Goal: Information Seeking & Learning: Check status

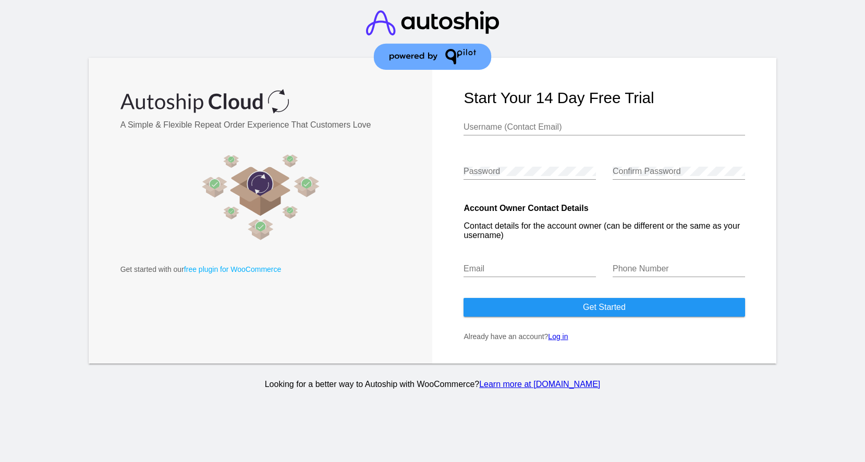
type input "[EMAIL_ADDRESS][DOMAIN_NAME]"
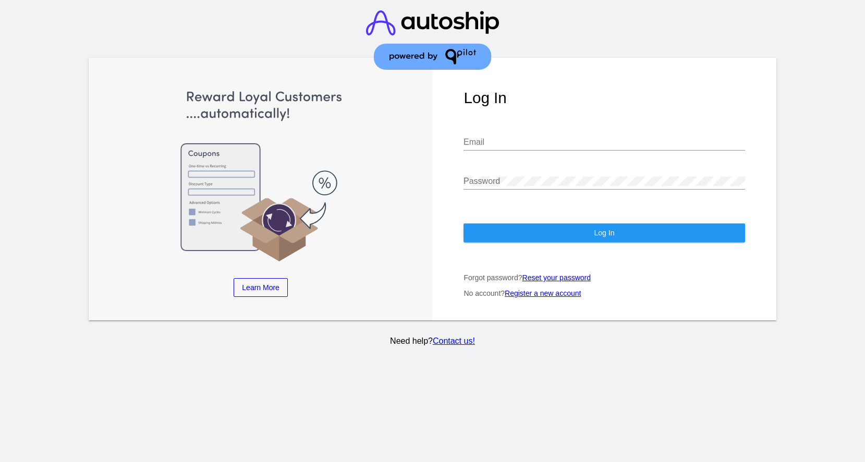
type input "[EMAIL_ADDRESS][DOMAIN_NAME]"
click at [496, 233] on button "Log In" at bounding box center [603, 233] width 281 height 19
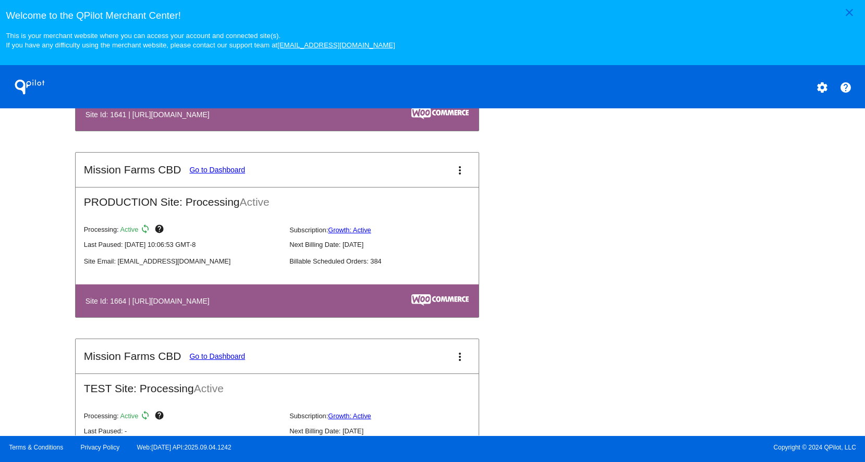
scroll to position [510, 0]
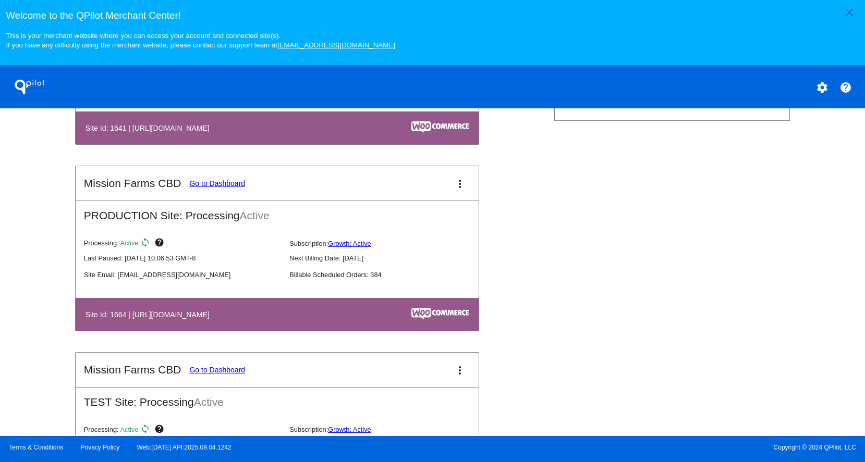
click at [234, 188] on link "Go to Dashboard" at bounding box center [217, 183] width 56 height 8
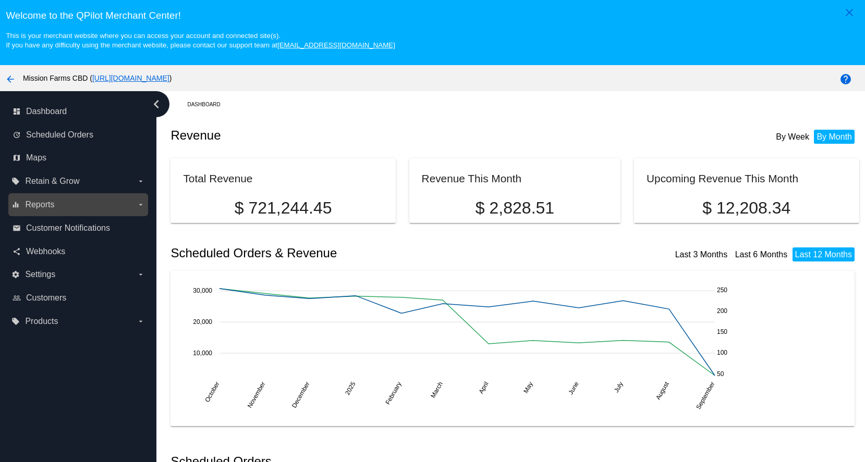
click at [141, 206] on icon "arrow_drop_down" at bounding box center [141, 205] width 8 height 8
click at [0, 0] on input "equalizer Reports arrow_drop_down" at bounding box center [0, 0] width 0 height 0
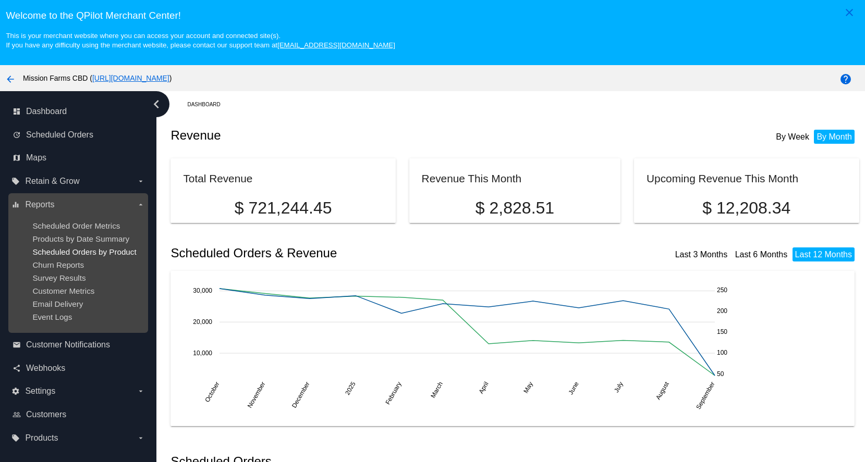
click at [53, 255] on span "Scheduled Orders by Product" at bounding box center [84, 252] width 104 height 9
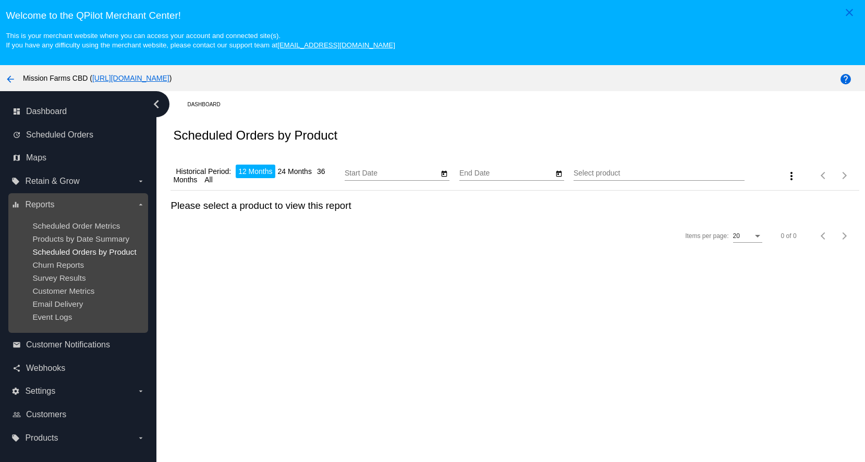
type input "[DATE]"
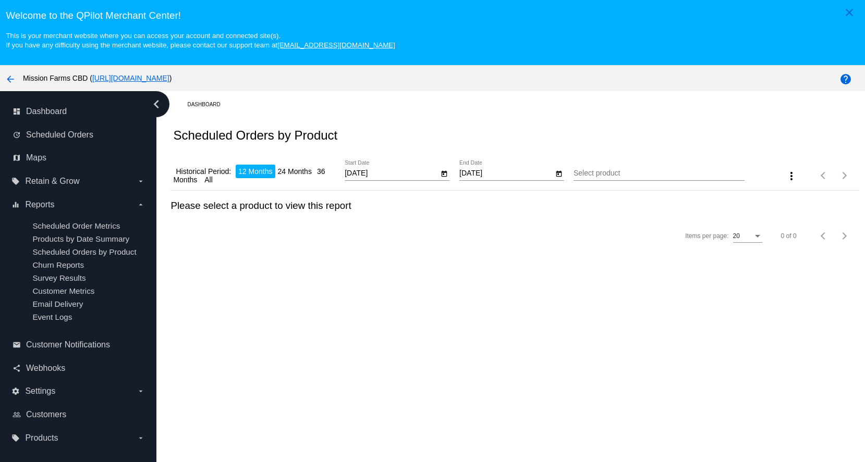
click at [445, 175] on icon "Open calendar" at bounding box center [444, 173] width 6 height 6
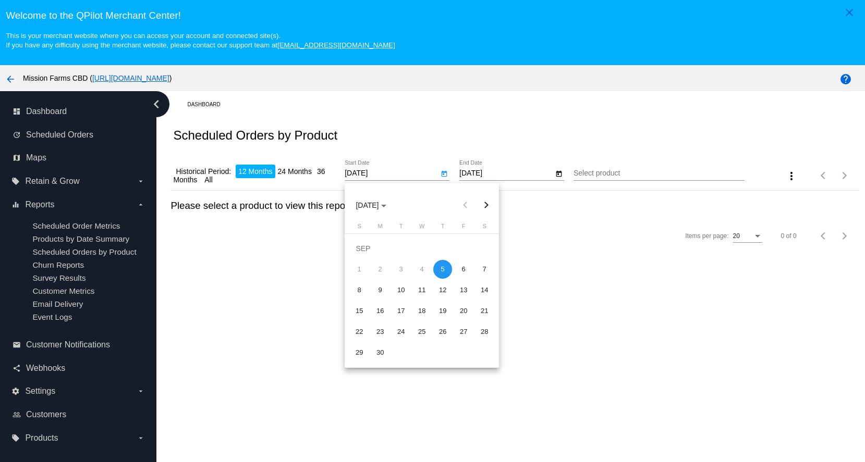
click at [299, 237] on div at bounding box center [432, 231] width 865 height 462
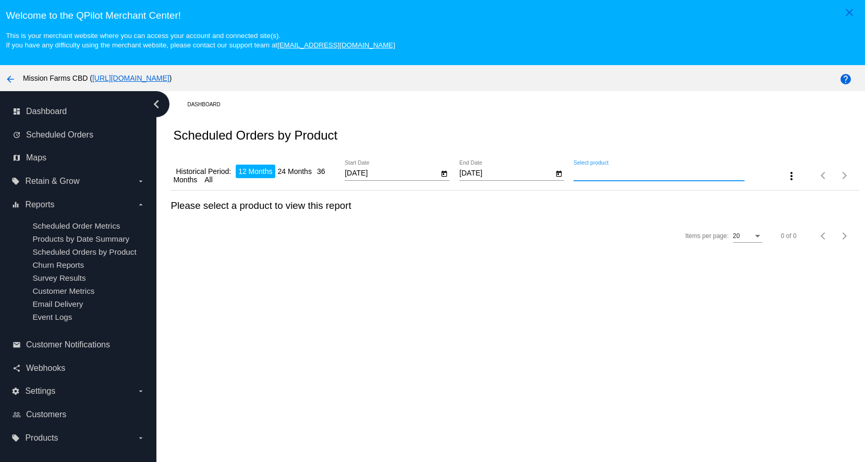
click at [634, 173] on input "Select product" at bounding box center [658, 173] width 171 height 8
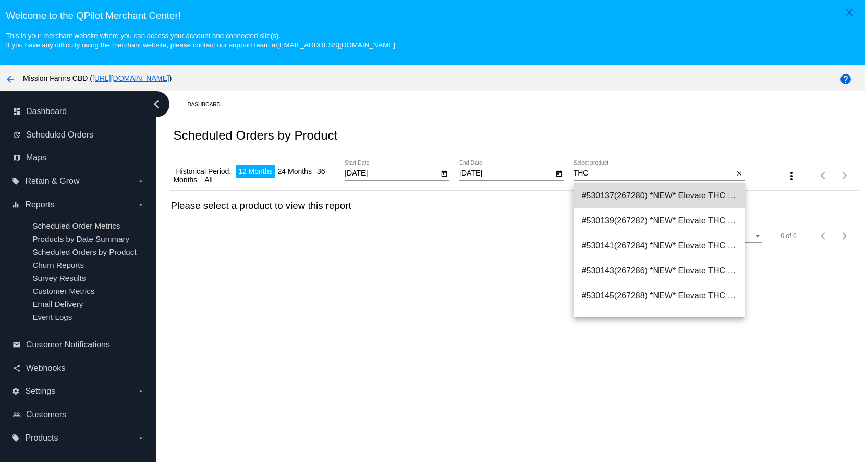
click at [669, 195] on span "#530137(267280) *NEW* Elevate THC Drink Mixer 0.00" at bounding box center [659, 195] width 155 height 25
type input "*NEW* Elevate THC Drink Mixer"
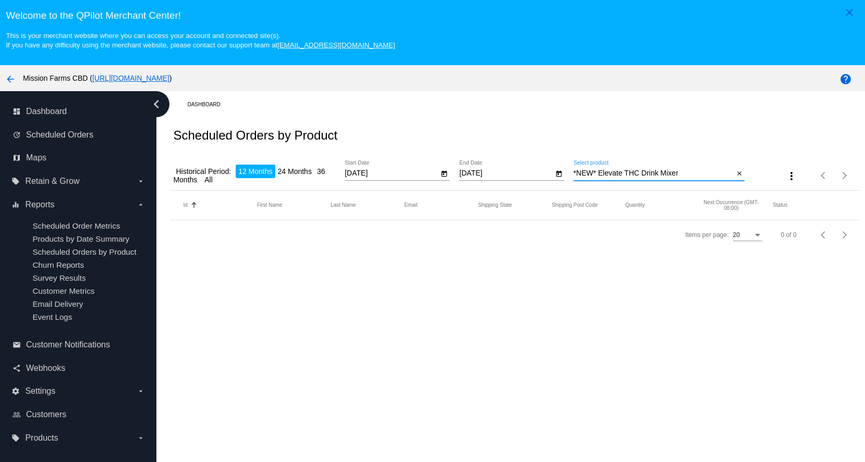
click at [692, 176] on input "*NEW* Elevate THC Drink Mixer" at bounding box center [653, 173] width 161 height 8
click at [442, 177] on icon "Open calendar" at bounding box center [444, 173] width 6 height 6
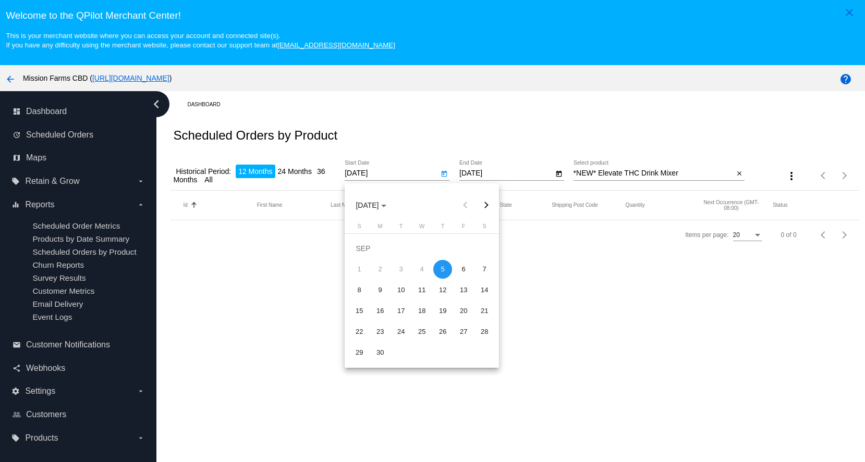
click at [327, 176] on div at bounding box center [432, 231] width 865 height 462
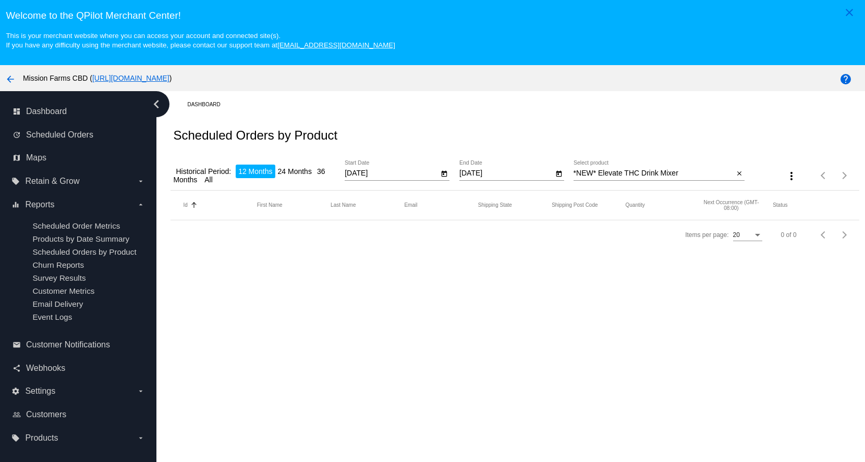
click at [210, 181] on li "All" at bounding box center [209, 180] width 14 height 14
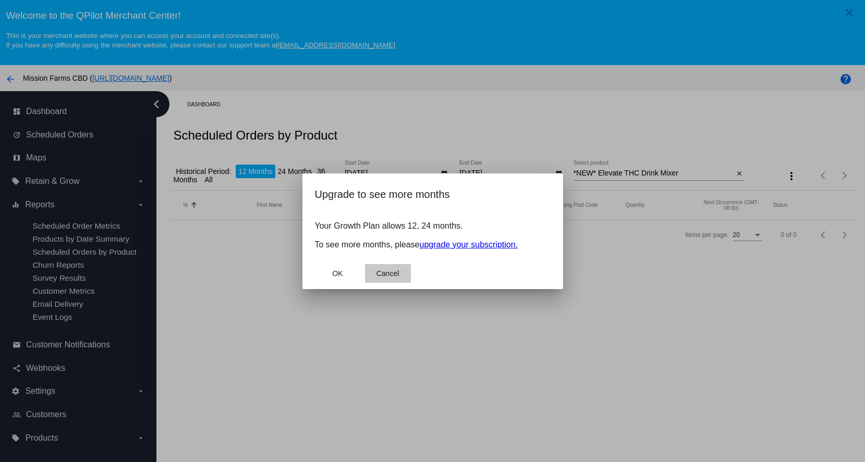
click at [373, 275] on button "Cancel" at bounding box center [388, 273] width 46 height 19
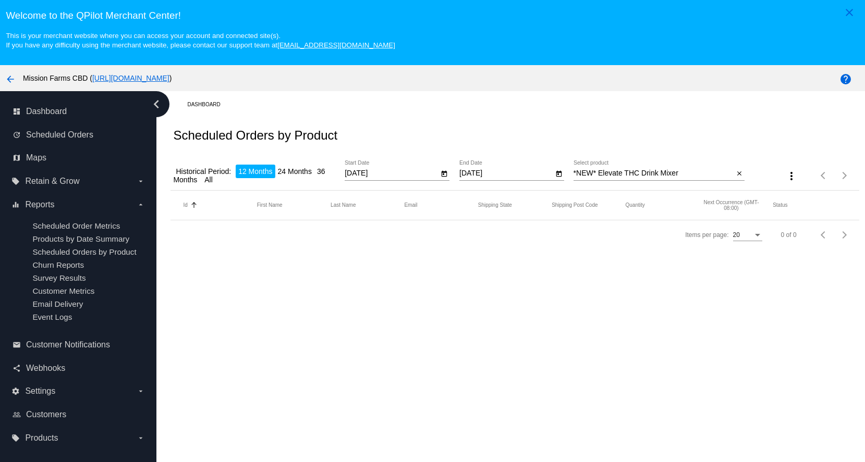
click at [353, 177] on input "[DATE]" at bounding box center [392, 173] width 94 height 8
click at [349, 176] on input "[DATE]" at bounding box center [392, 173] width 94 height 8
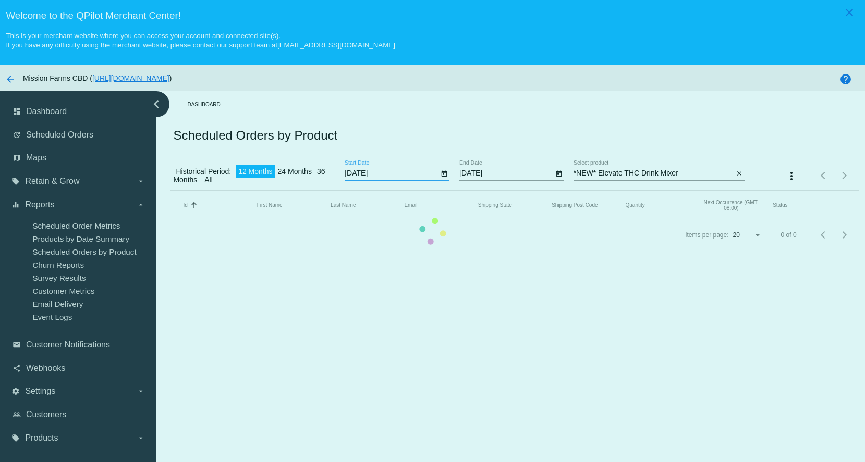
click at [409, 191] on mat-table "Id Sorted by Id ascending First Name Last Name Email Shipping State Shipping Po…" at bounding box center [514, 206] width 688 height 30
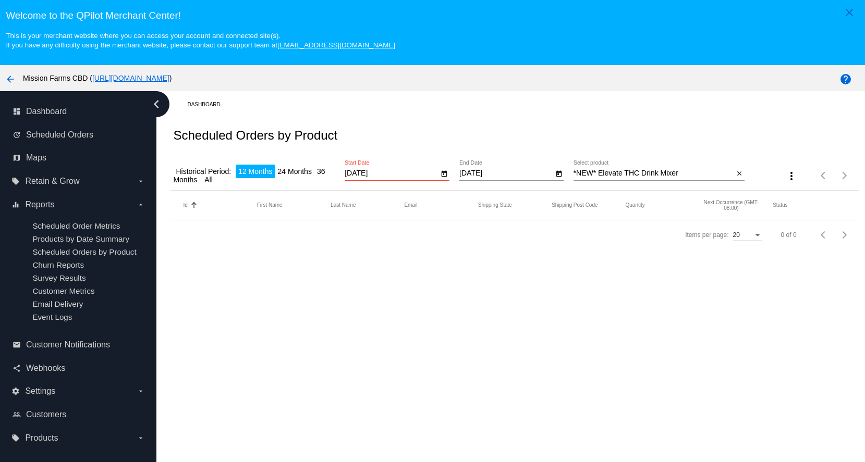
click at [409, 177] on input "[DATE]" at bounding box center [392, 173] width 94 height 8
type input "[DATE]"
click at [463, 175] on input "[DATE]" at bounding box center [506, 173] width 94 height 8
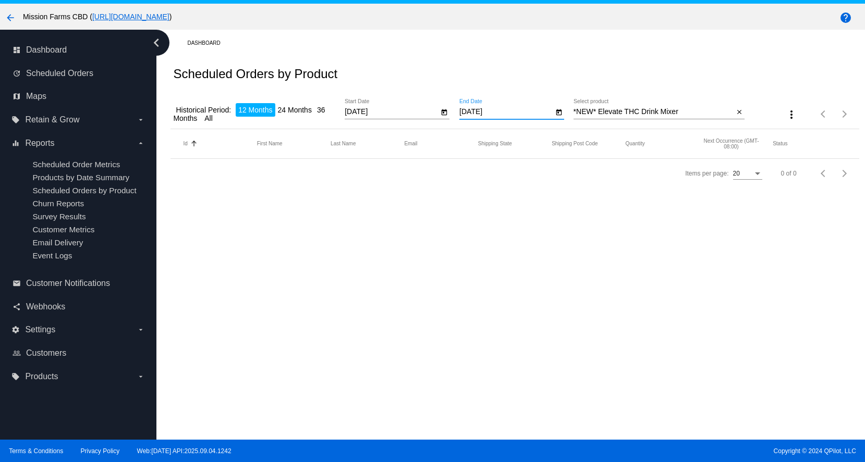
scroll to position [67, 0]
